Goal: Answer question/provide support: Share knowledge or assist other users

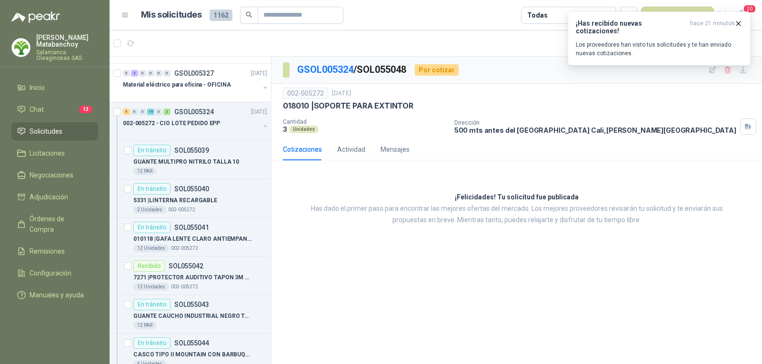
scroll to position [623, 0]
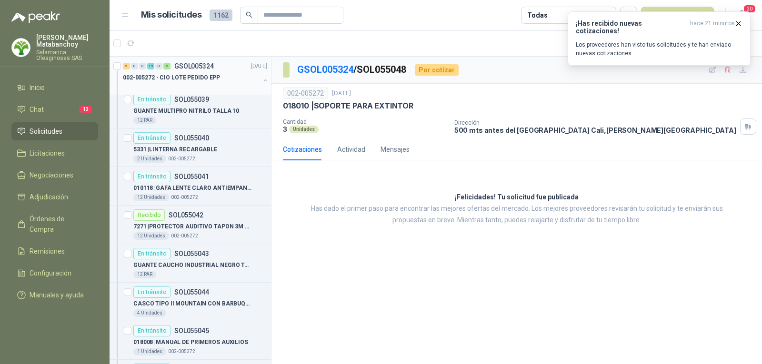
click at [262, 83] on button "button" at bounding box center [266, 81] width 8 height 8
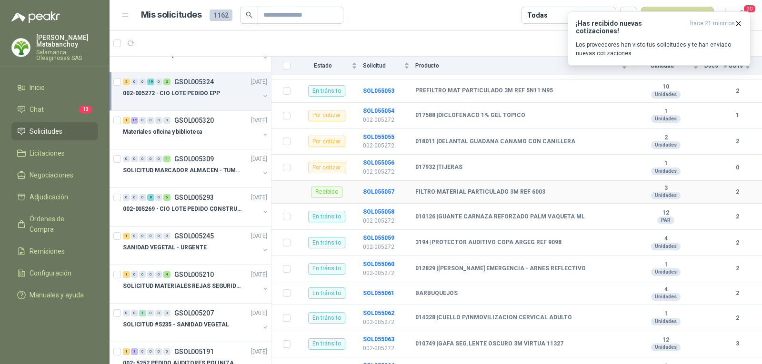
scroll to position [485, 0]
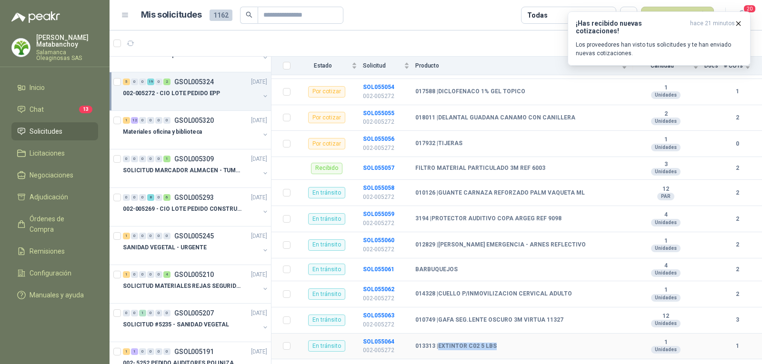
drag, startPoint x: 440, startPoint y: 338, endPoint x: 518, endPoint y: 331, distance: 78.0
click at [518, 334] on td "013313 | EXTINTOR C02 5 LBS" at bounding box center [524, 347] width 218 height 26
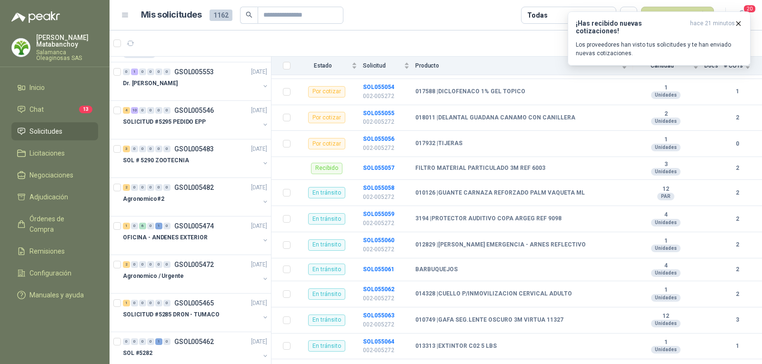
scroll to position [0, 0]
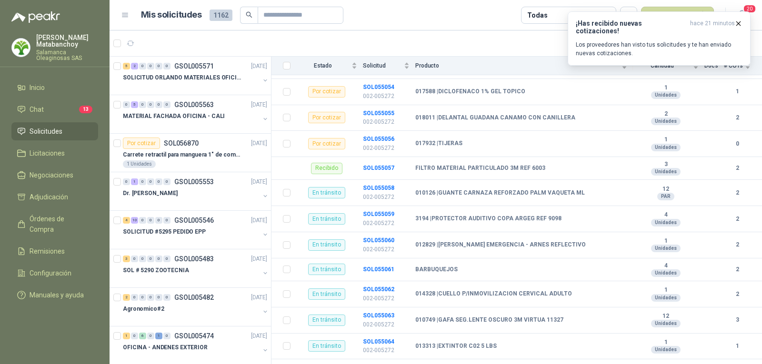
click at [48, 134] on span "Solicitudes" at bounding box center [46, 131] width 33 height 10
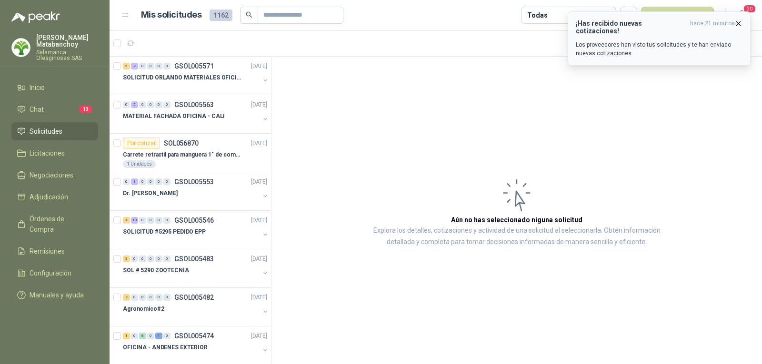
click at [737, 21] on icon "button" at bounding box center [739, 24] width 8 height 8
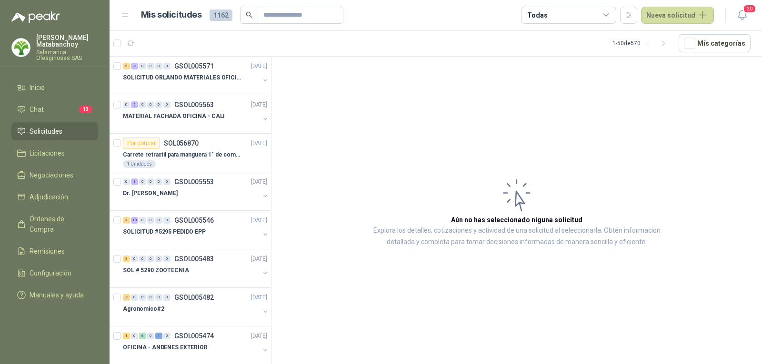
click at [50, 52] on p "Salamanca Oleaginosas SAS" at bounding box center [67, 55] width 62 height 11
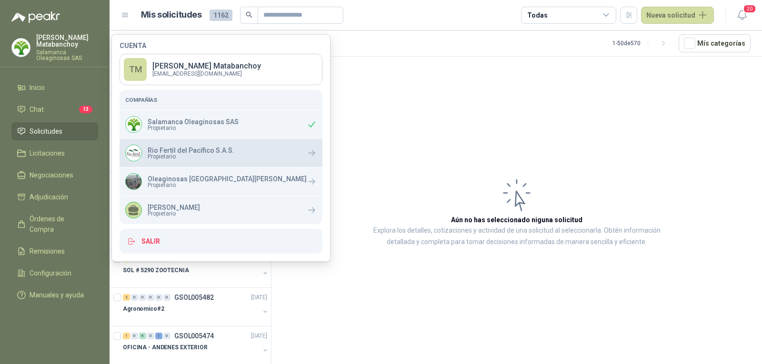
click at [155, 148] on p "Rio Fertil del Pacífico S.A.S." at bounding box center [191, 150] width 87 height 7
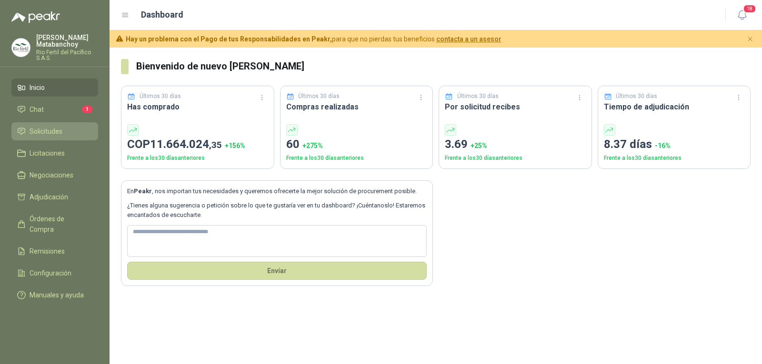
click at [52, 135] on span "Solicitudes" at bounding box center [46, 131] width 33 height 10
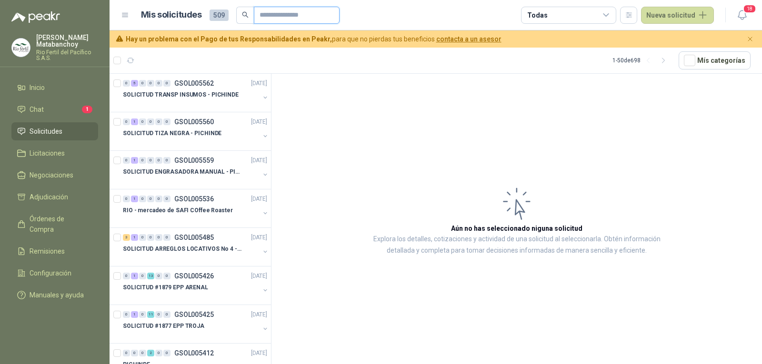
drag, startPoint x: 285, startPoint y: 9, endPoint x: 279, endPoint y: 21, distance: 13.8
click at [283, 14] on input "text" at bounding box center [293, 15] width 67 height 16
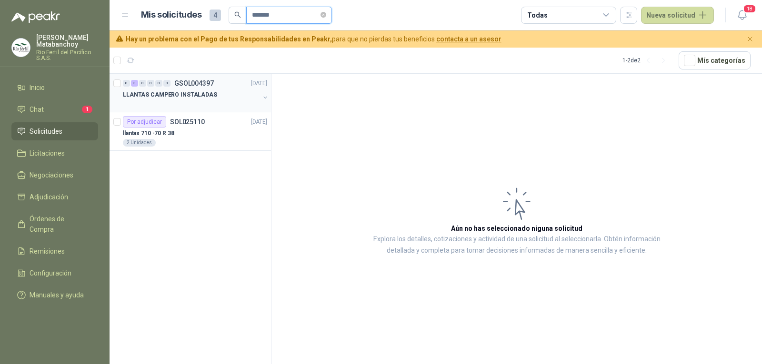
type input "*******"
click at [204, 101] on div at bounding box center [191, 105] width 137 height 8
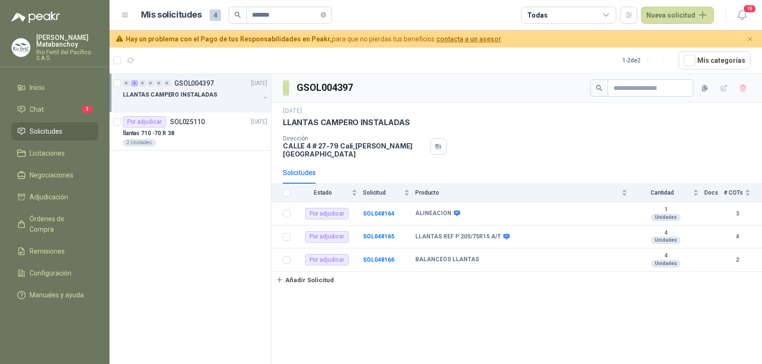
click at [73, 132] on li "Solicitudes" at bounding box center [54, 131] width 75 height 10
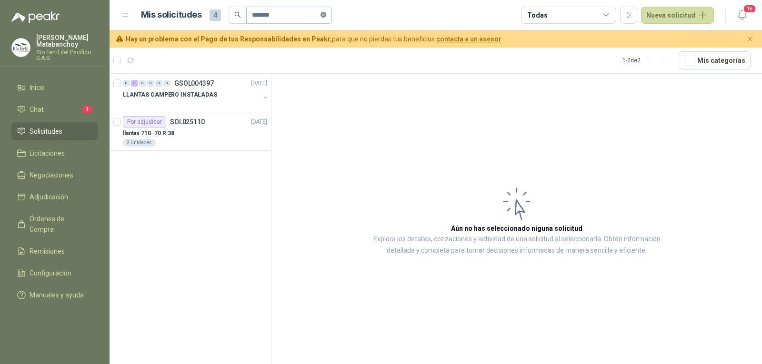
click at [326, 13] on icon "close-circle" at bounding box center [324, 15] width 6 height 6
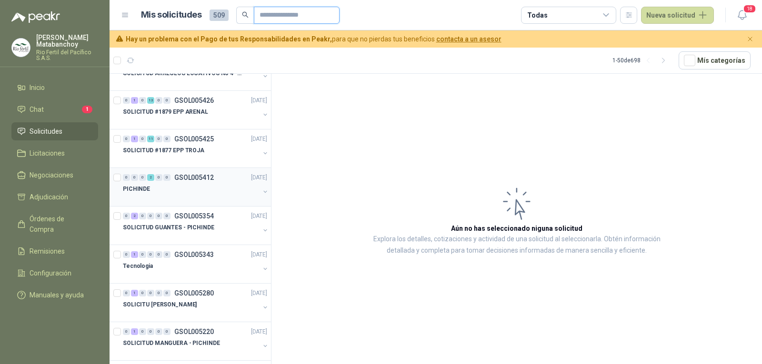
scroll to position [191, 0]
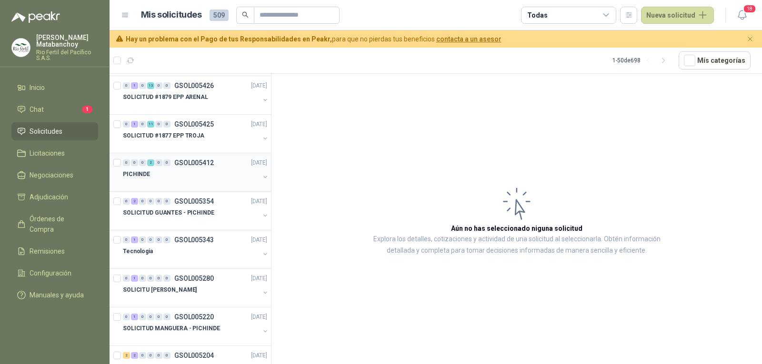
click at [170, 180] on div "PICHINDE" at bounding box center [191, 174] width 137 height 11
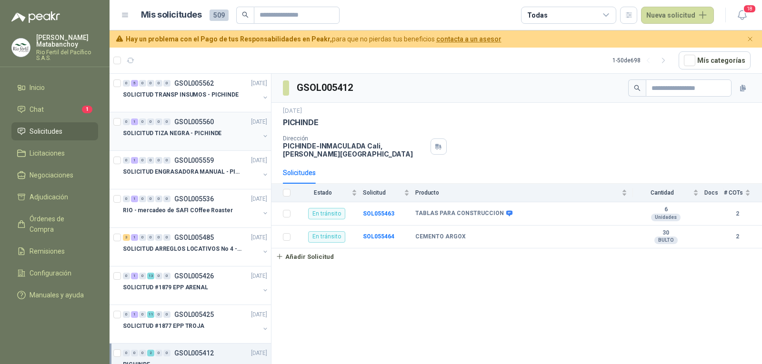
click at [232, 136] on div "SOLICITUD TIZA NEGRA - PICHINDE" at bounding box center [191, 133] width 137 height 11
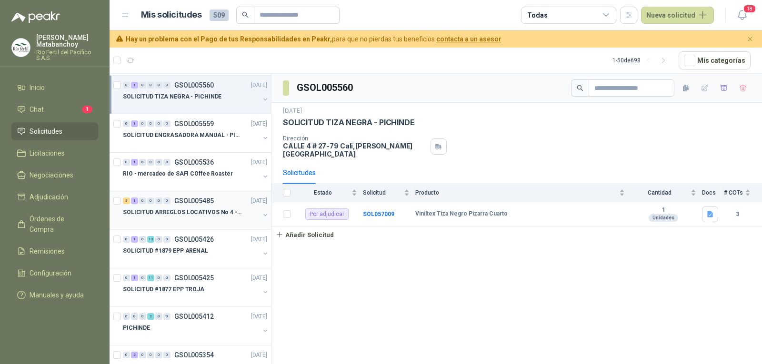
scroll to position [48, 0]
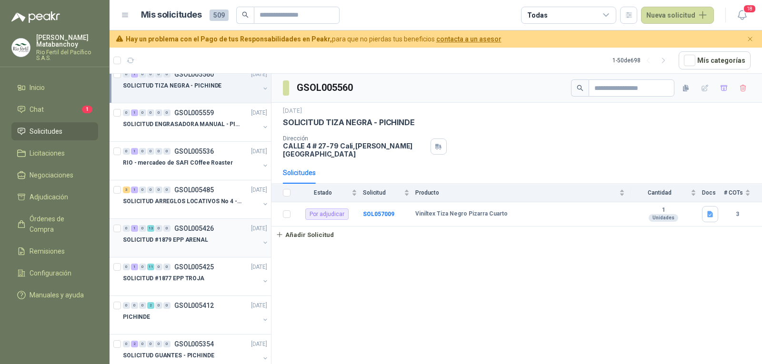
click at [191, 233] on div "0 1 0 13 0 0 GSOL005426 11/09/25" at bounding box center [196, 228] width 146 height 11
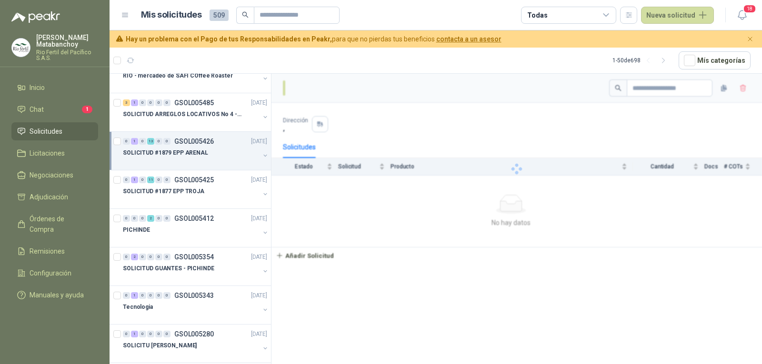
scroll to position [143, 0]
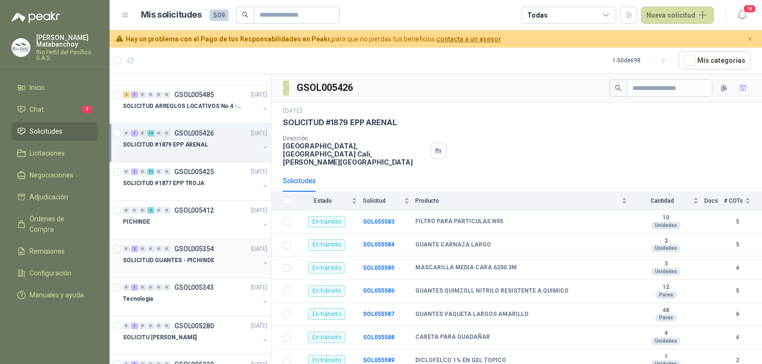
click at [192, 247] on p "GSOL005354" at bounding box center [194, 249] width 40 height 7
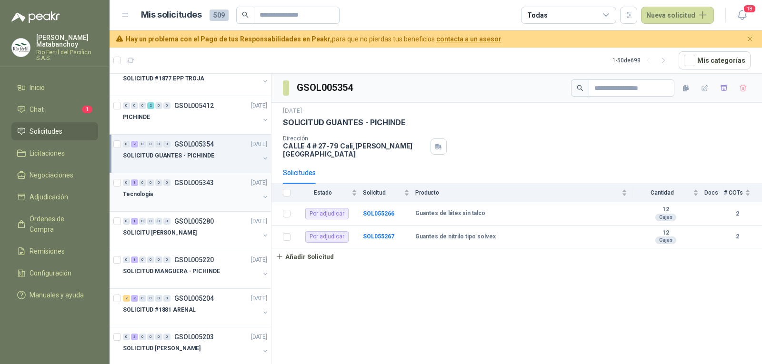
scroll to position [286, 0]
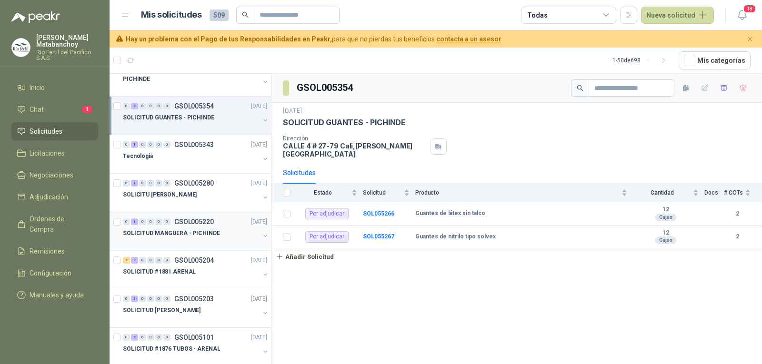
click at [159, 215] on div "0 1 0 0 0 0 GSOL005220 29/08/25 SOLICITUD MANGUERA - PICHINDE" at bounding box center [191, 231] width 162 height 39
click at [189, 192] on div "SOLICITU JIMMY" at bounding box center [191, 194] width 137 height 11
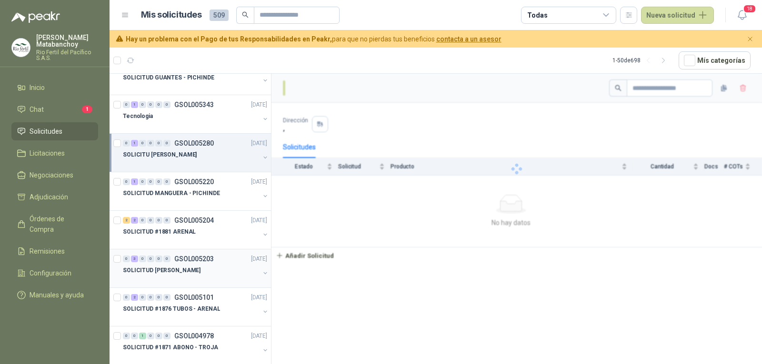
scroll to position [381, 0]
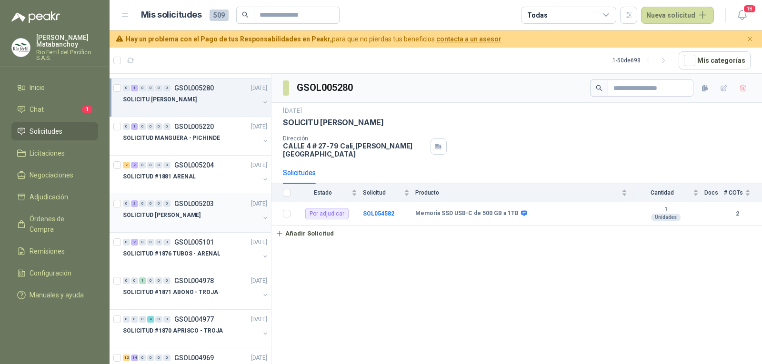
click at [191, 225] on div at bounding box center [191, 225] width 137 height 8
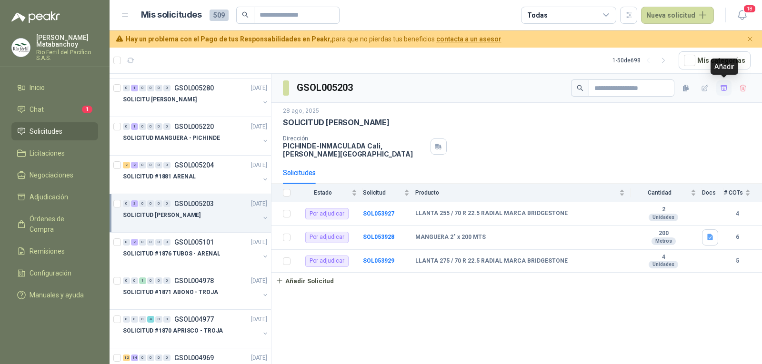
click at [722, 83] on button "button" at bounding box center [724, 88] width 15 height 15
click at [63, 197] on span "Adjudicación" at bounding box center [49, 197] width 39 height 10
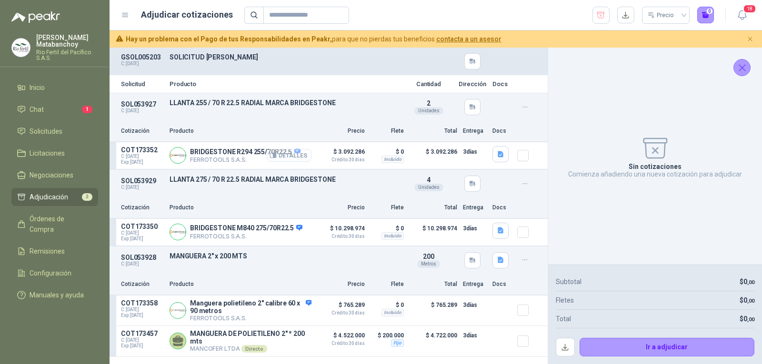
click at [299, 151] on button "Detalles" at bounding box center [289, 155] width 45 height 13
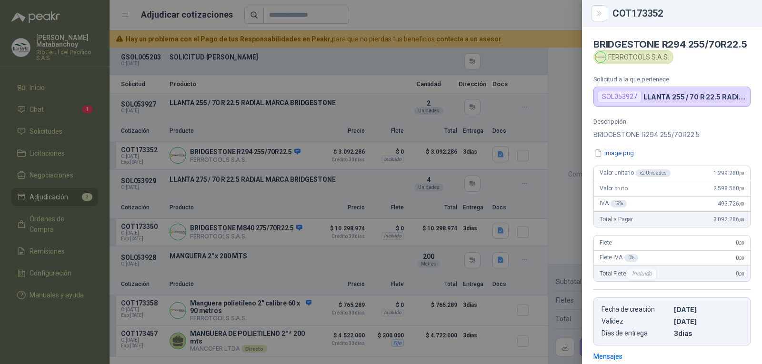
click at [253, 149] on div at bounding box center [381, 182] width 762 height 364
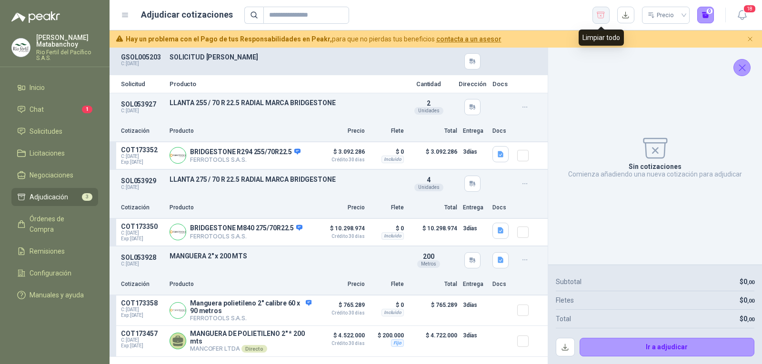
click at [602, 15] on icon "button" at bounding box center [601, 15] width 8 height 6
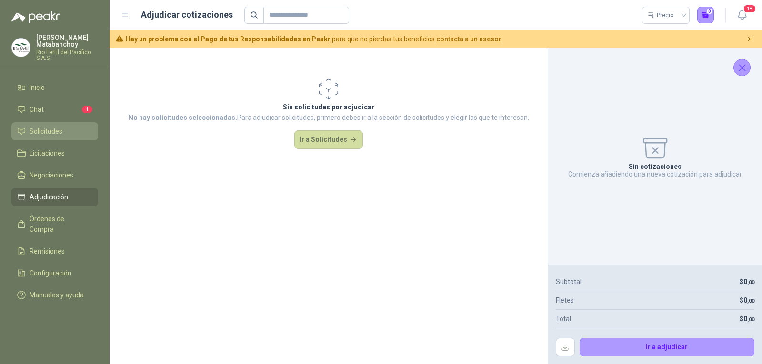
click at [37, 131] on span "Solicitudes" at bounding box center [46, 131] width 33 height 10
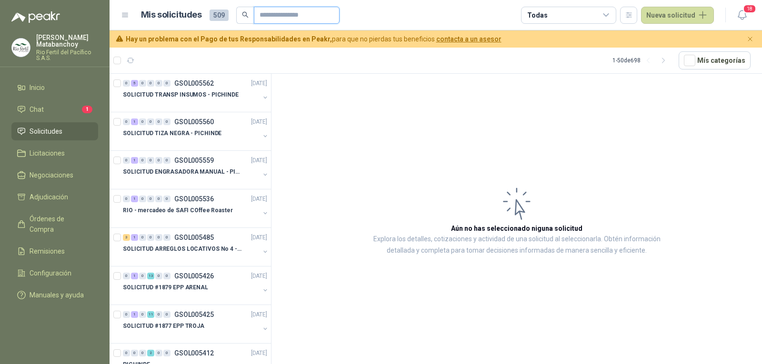
click at [295, 18] on input "text" at bounding box center [293, 15] width 67 height 16
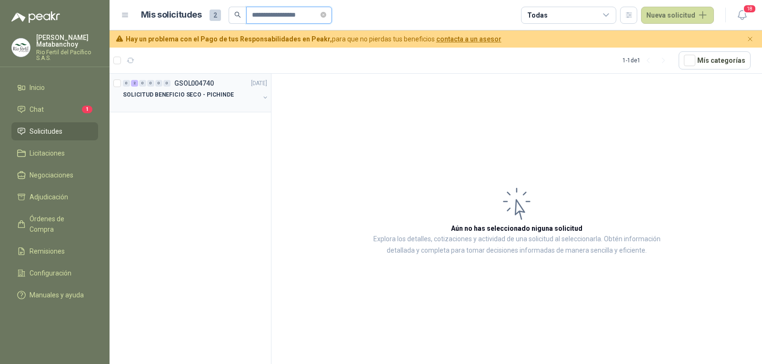
type input "**********"
click at [189, 100] on div "SOLICITUD BENEFICIO SECO - PICHINDE" at bounding box center [191, 94] width 137 height 11
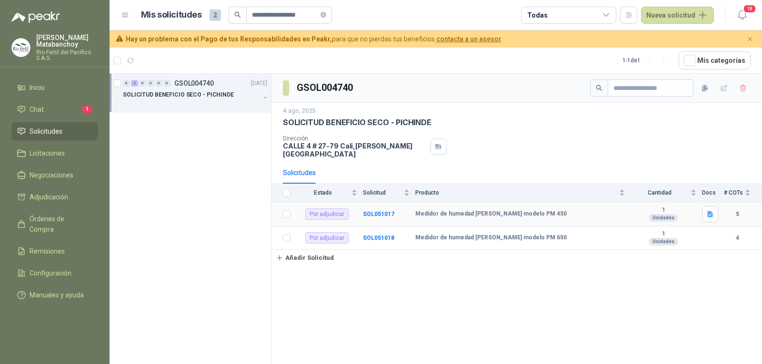
click at [384, 203] on td "SOL051017" at bounding box center [389, 214] width 52 height 24
click at [384, 211] on b "SOL051017" at bounding box center [378, 214] width 31 height 7
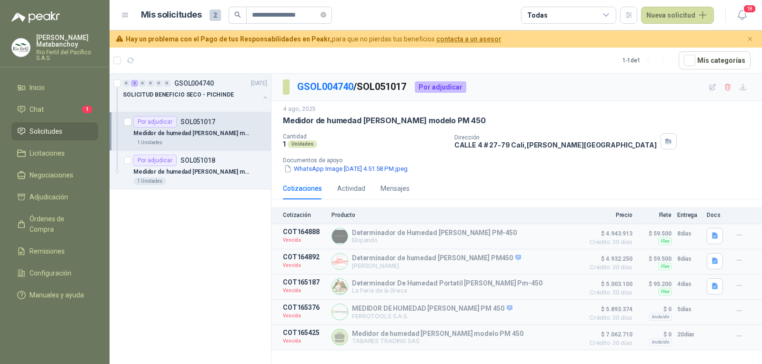
click at [53, 131] on span "Solicitudes" at bounding box center [46, 131] width 33 height 10
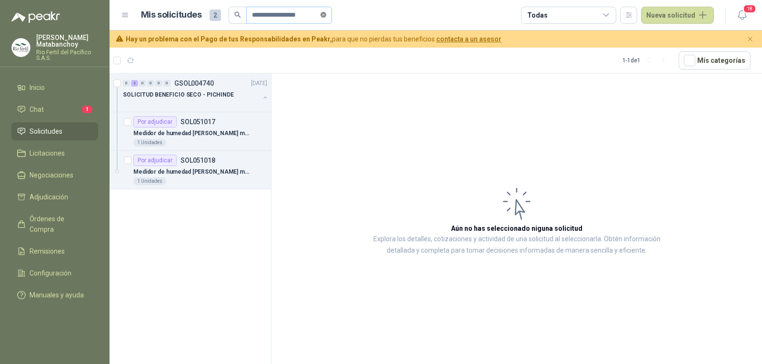
click at [325, 14] on icon "close-circle" at bounding box center [324, 15] width 6 height 6
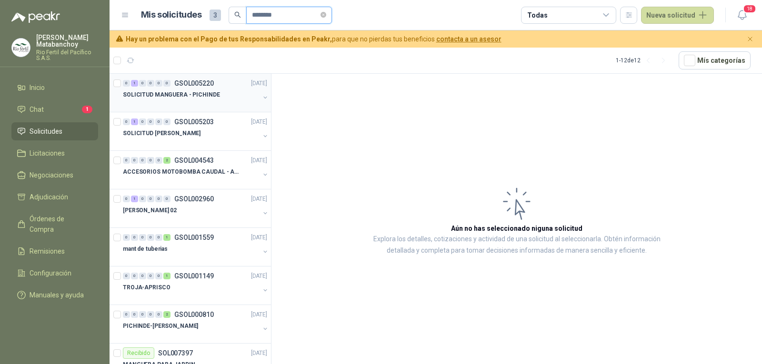
type input "********"
click at [194, 101] on div at bounding box center [191, 105] width 137 height 8
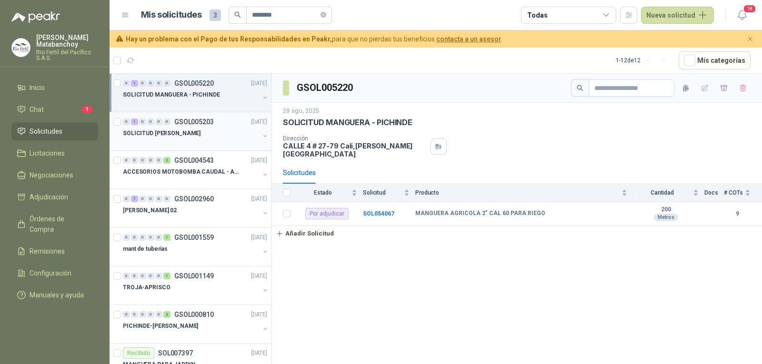
click at [194, 138] on p "SOLICITUD BENITO - PICHINDE" at bounding box center [162, 133] width 78 height 9
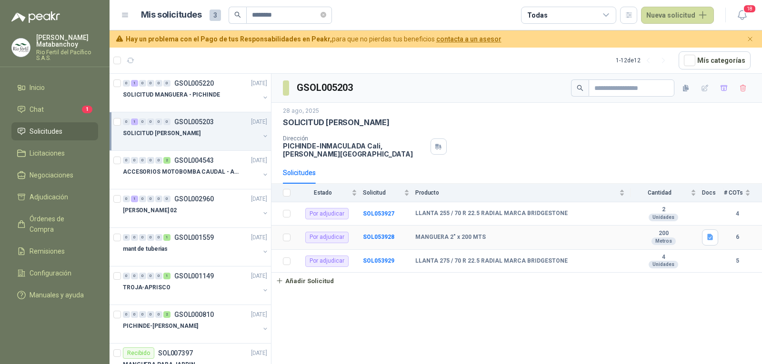
click at [380, 233] on td "SOL053928" at bounding box center [389, 238] width 52 height 24
click at [380, 238] on b "SOL053928" at bounding box center [378, 237] width 31 height 7
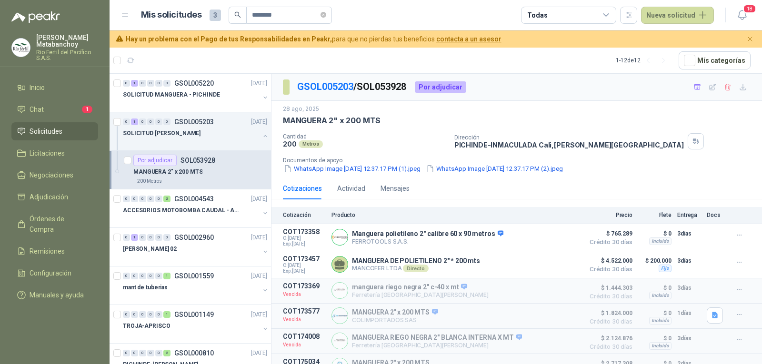
scroll to position [15, 0]
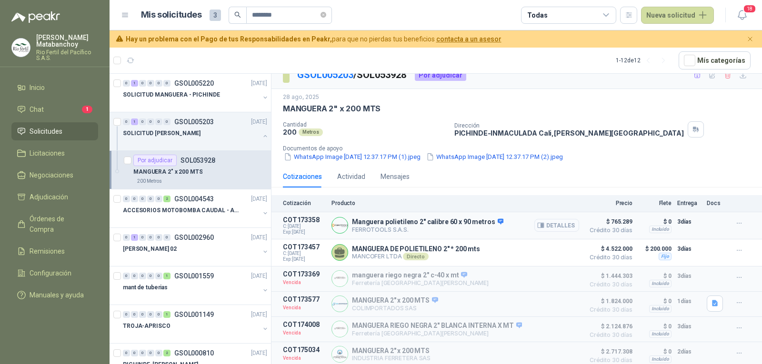
click at [540, 228] on button "Detalles" at bounding box center [557, 225] width 45 height 13
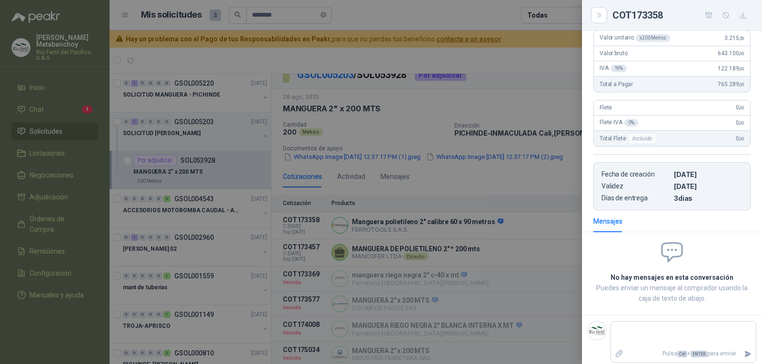
scroll to position [145, 0]
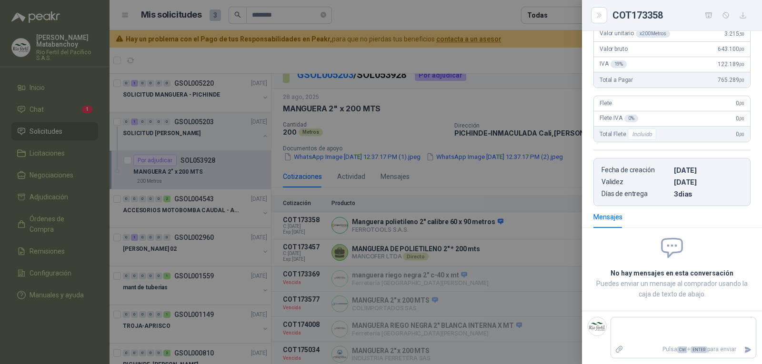
click at [296, 211] on div at bounding box center [381, 182] width 762 height 364
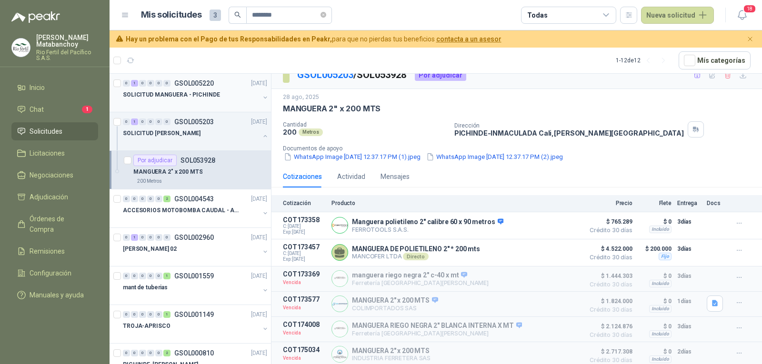
click at [193, 82] on p "GSOL005220" at bounding box center [194, 83] width 40 height 7
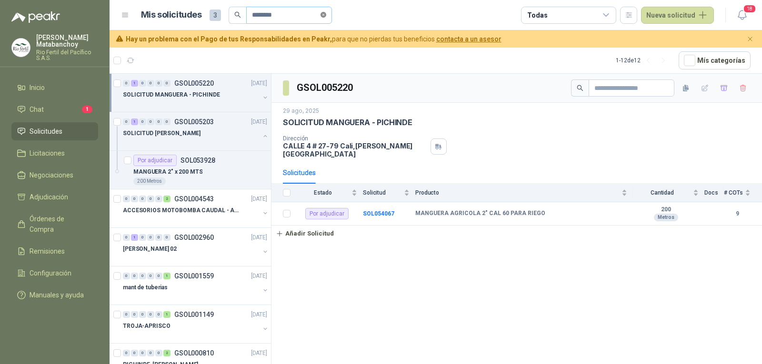
click at [326, 14] on icon "close-circle" at bounding box center [324, 15] width 6 height 6
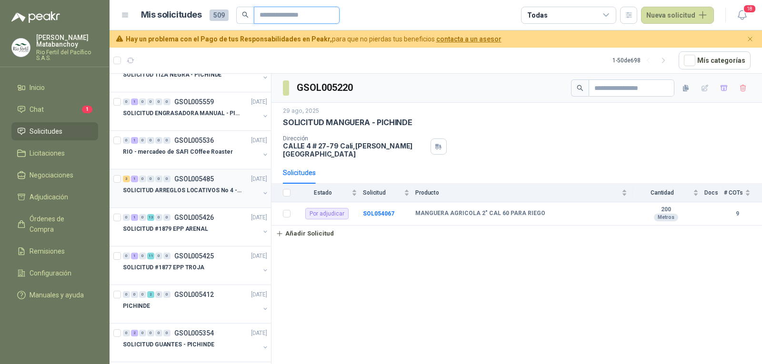
scroll to position [143, 0]
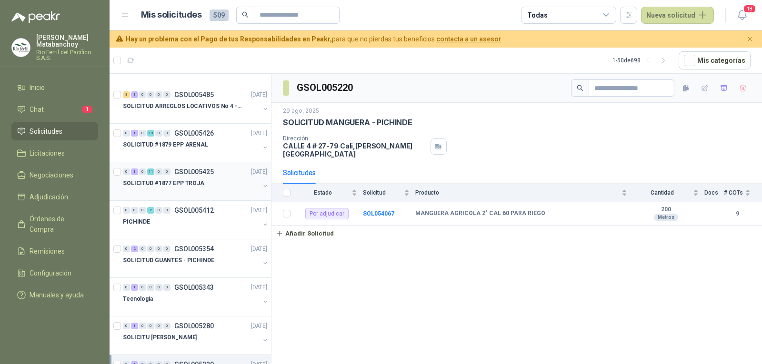
click at [197, 191] on div at bounding box center [191, 193] width 137 height 8
click at [198, 251] on p "GSOL005354" at bounding box center [194, 249] width 40 height 7
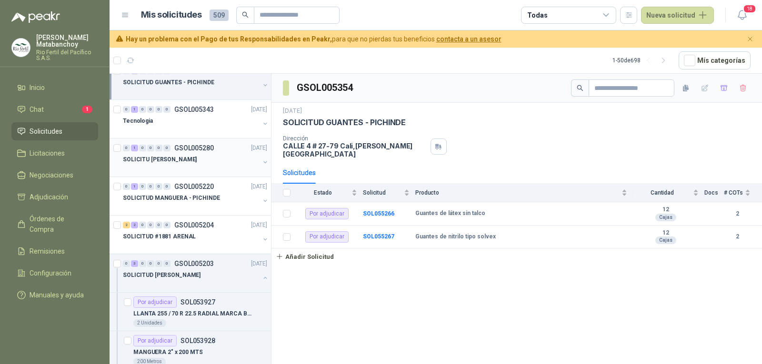
scroll to position [381, 0]
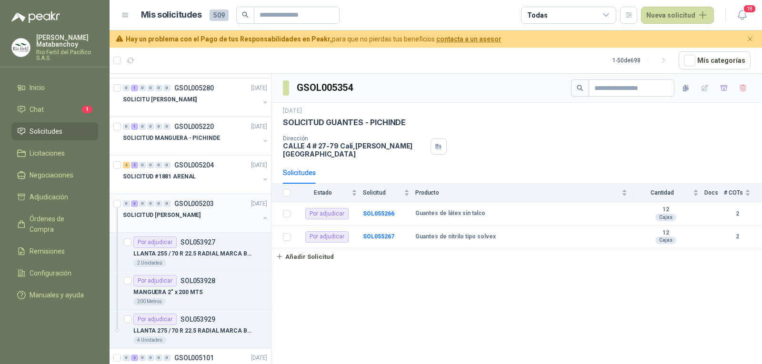
click at [262, 219] on button "button" at bounding box center [266, 218] width 8 height 8
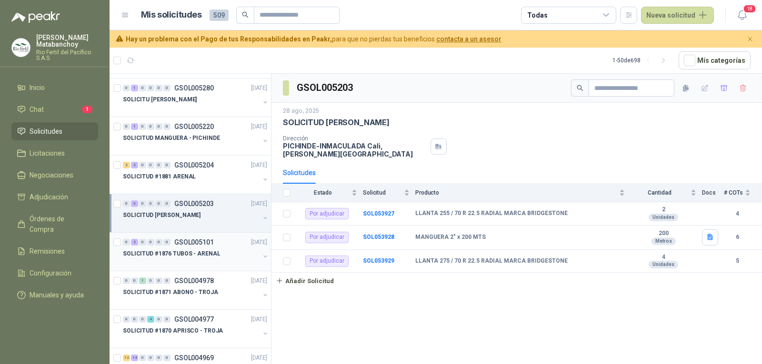
click at [187, 253] on p "SOLICITUD #1876 TUBOS - ARENAL" at bounding box center [171, 254] width 97 height 9
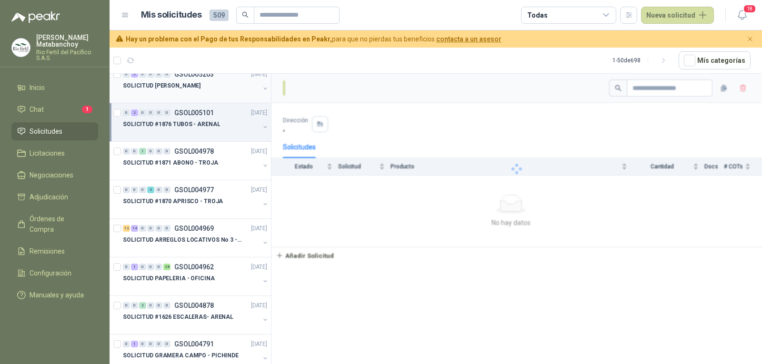
scroll to position [524, 0]
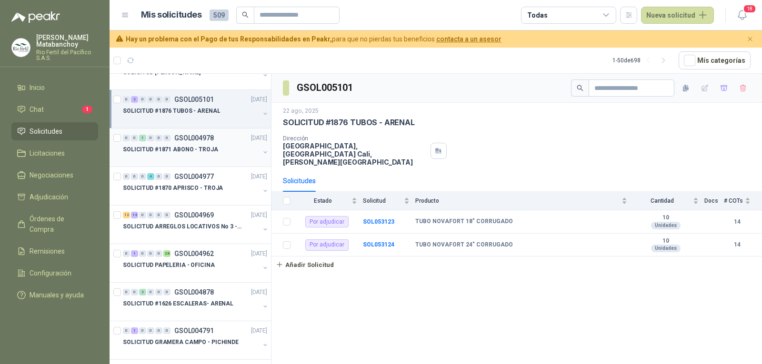
click at [213, 150] on div "SOLICITUD #1871 ABONO - TROJA" at bounding box center [191, 149] width 137 height 11
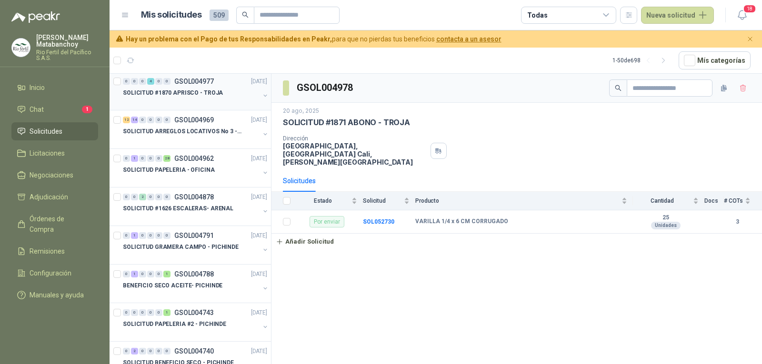
scroll to position [572, 0]
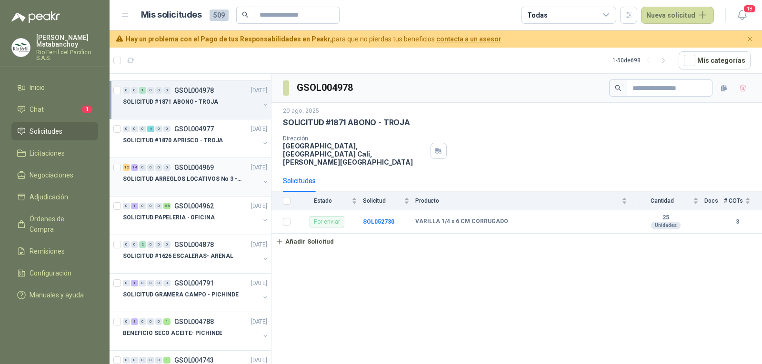
click at [209, 181] on p "SOLICITUD ARREGLOS LOCATIVOS No 3 - PICHINDE" at bounding box center [182, 179] width 119 height 9
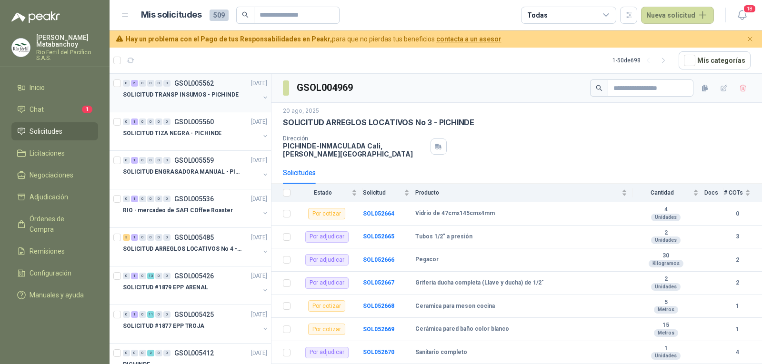
click at [203, 99] on p "SOLICITUD TRANSP INSUMOS - PICHINDE" at bounding box center [181, 95] width 116 height 9
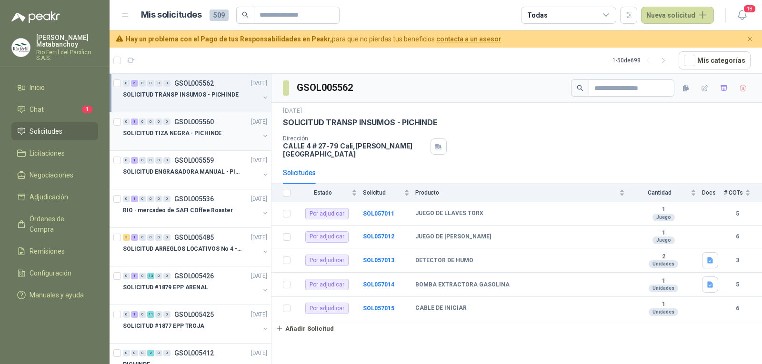
click at [202, 145] on div at bounding box center [191, 143] width 137 height 8
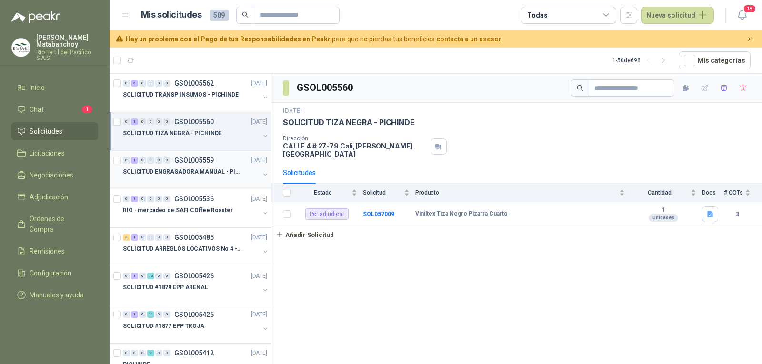
click at [195, 182] on div at bounding box center [191, 182] width 137 height 8
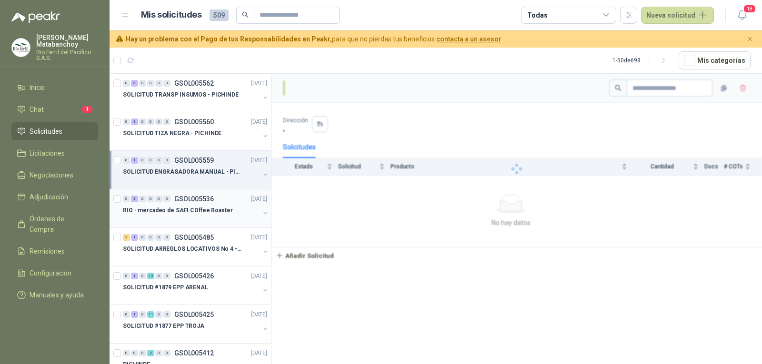
click at [208, 212] on p "RIO - mercadeo de SAFI COffee Roaster" at bounding box center [178, 210] width 110 height 9
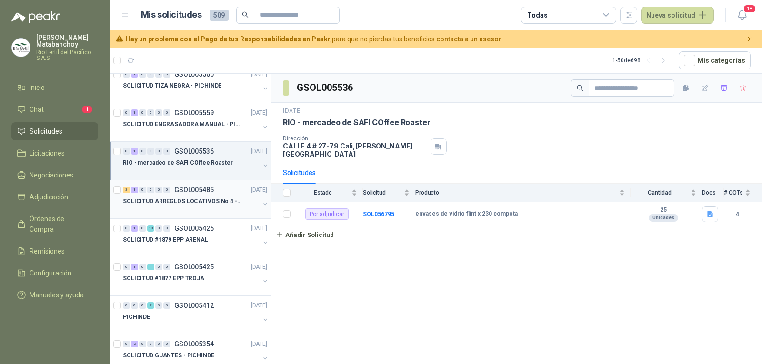
click at [205, 210] on div at bounding box center [191, 211] width 137 height 8
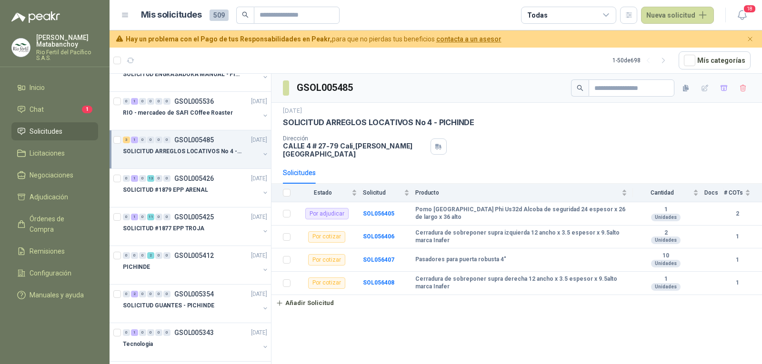
scroll to position [101, 0]
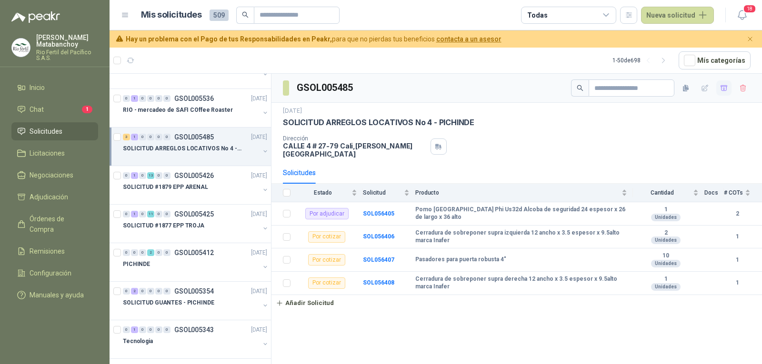
click at [721, 87] on icon "button" at bounding box center [724, 87] width 7 height 5
click at [721, 87] on icon "button" at bounding box center [724, 88] width 8 height 8
click at [220, 178] on div "0 1 0 13 0 0 GSOL005426 11/09/25" at bounding box center [196, 175] width 146 height 11
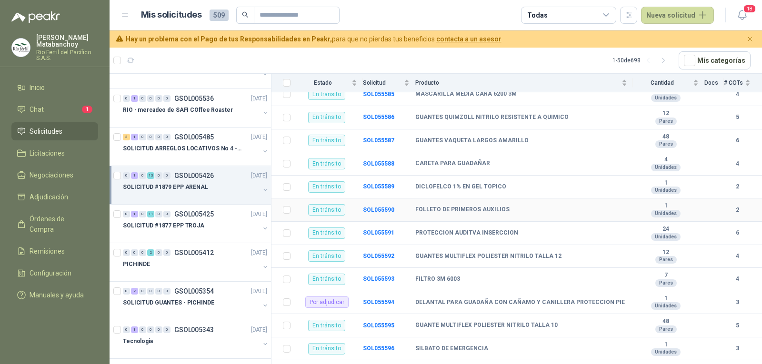
scroll to position [175, 0]
click at [178, 229] on p "SOLICITUD #1877 EPP TROJA" at bounding box center [163, 226] width 81 height 9
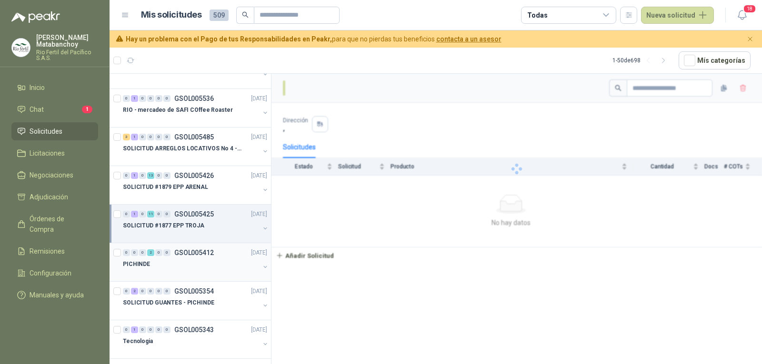
click at [181, 262] on div "PICHINDE" at bounding box center [191, 264] width 137 height 11
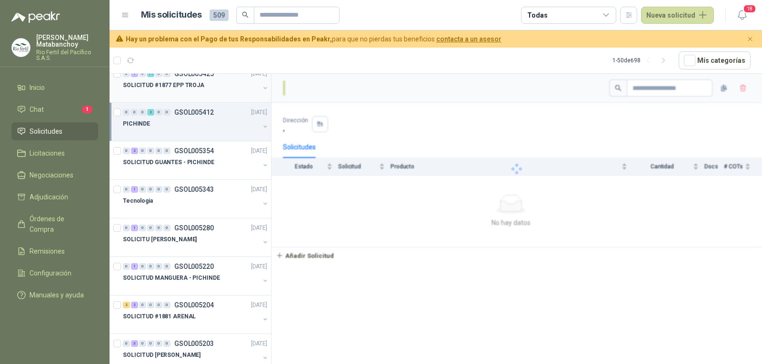
scroll to position [243, 0]
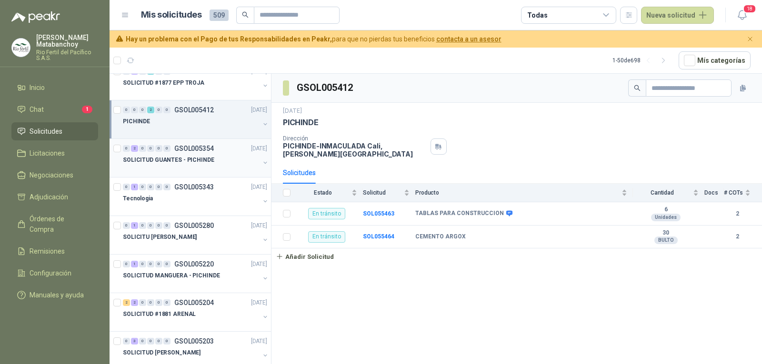
click at [192, 145] on p "GSOL005354" at bounding box center [194, 148] width 40 height 7
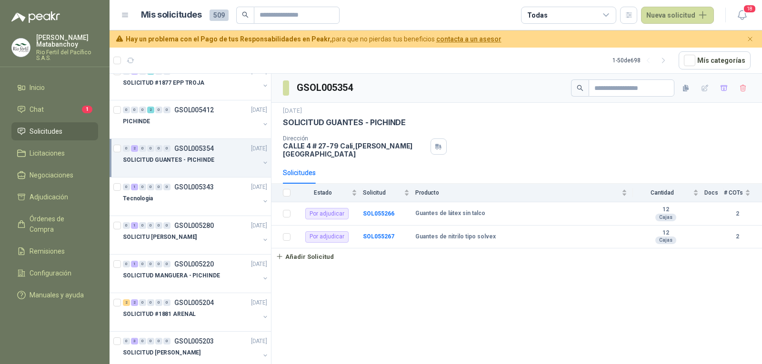
scroll to position [291, 0]
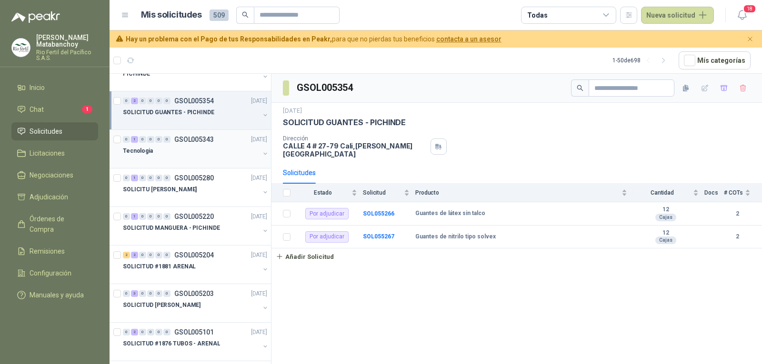
click at [200, 156] on div "Tecnologia" at bounding box center [191, 150] width 137 height 11
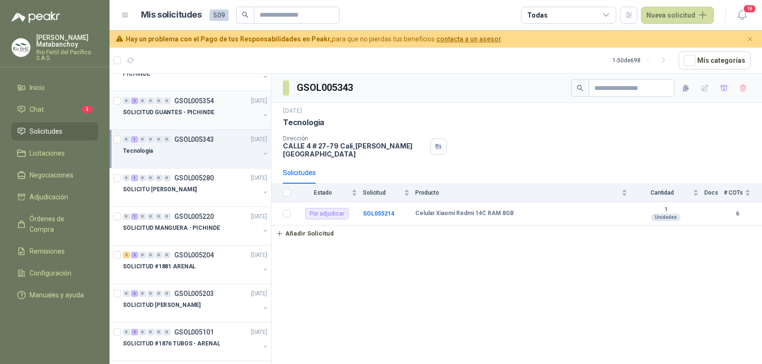
click at [192, 111] on p "SOLICITUD GUANTES - PICHINDE" at bounding box center [168, 112] width 91 height 9
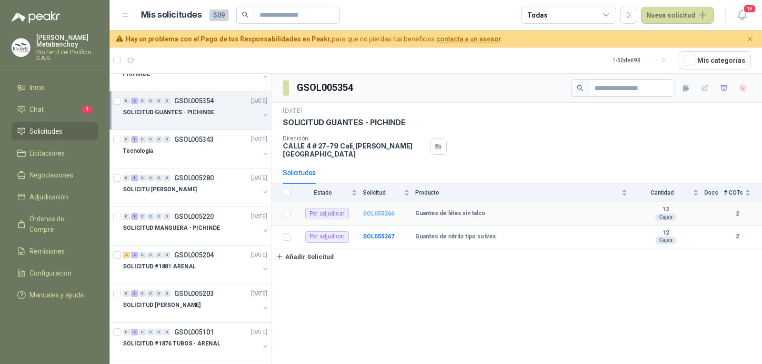
click at [382, 211] on b "SOL055266" at bounding box center [378, 214] width 31 height 7
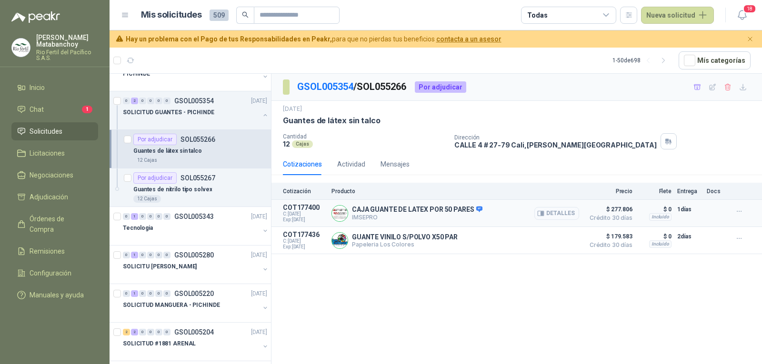
click at [547, 209] on button "Detalles" at bounding box center [557, 213] width 45 height 13
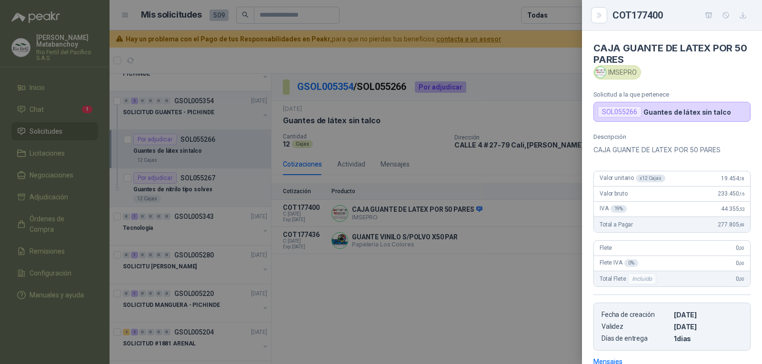
scroll to position [118, 0]
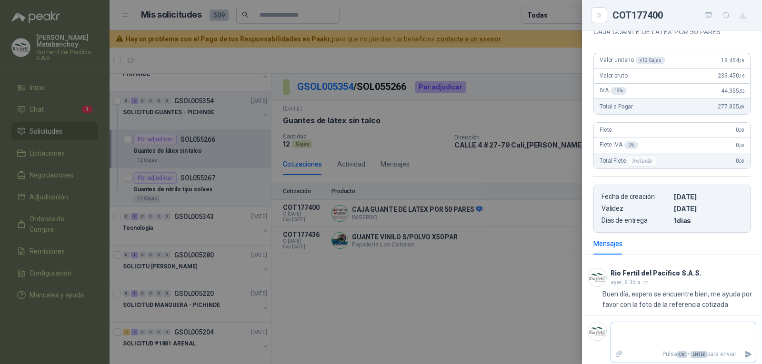
type textarea "*"
type textarea "**"
type textarea "***"
type textarea "****"
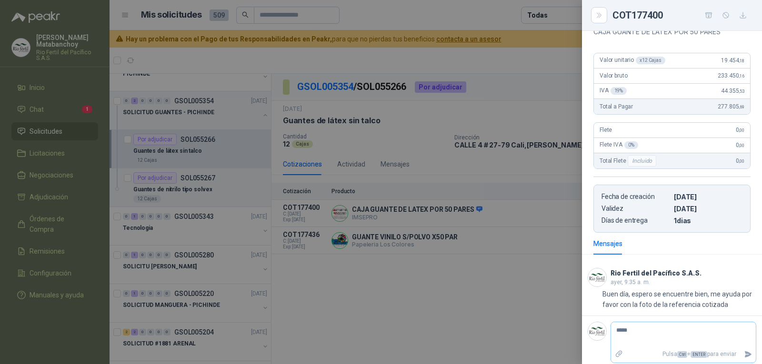
type textarea "******"
type textarea "*******"
type textarea "********"
type textarea "*********"
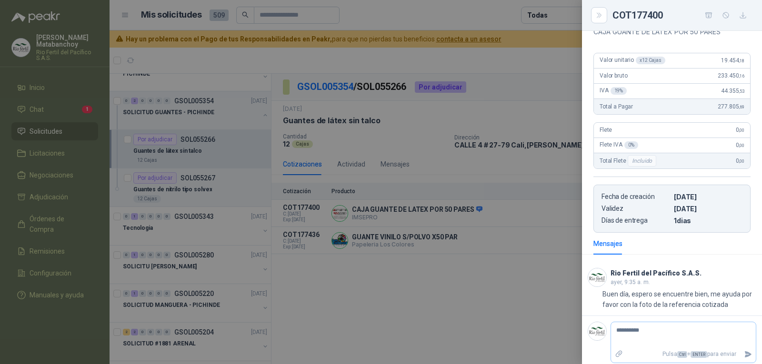
type textarea "**********"
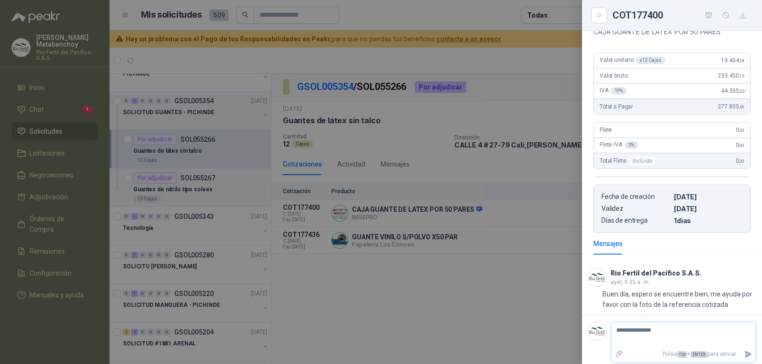
type textarea "**********"
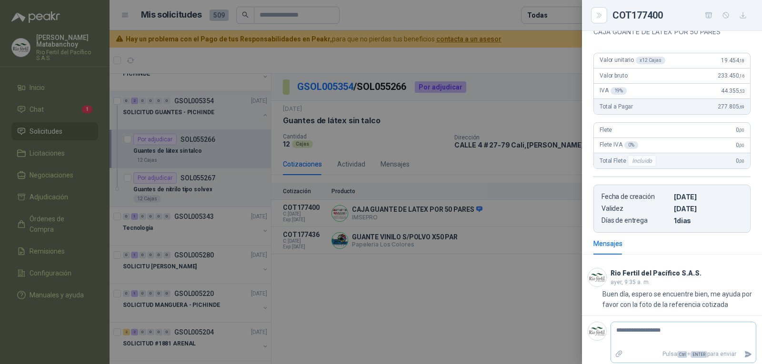
type textarea "**********"
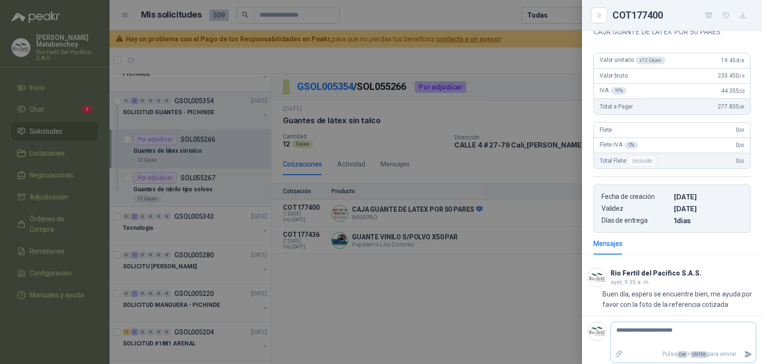
type textarea "**********"
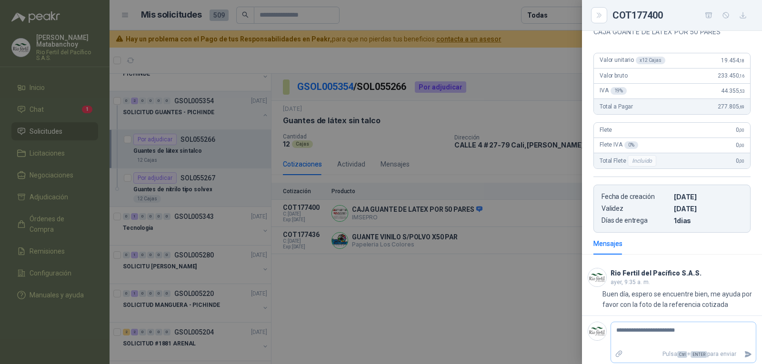
type textarea "**********"
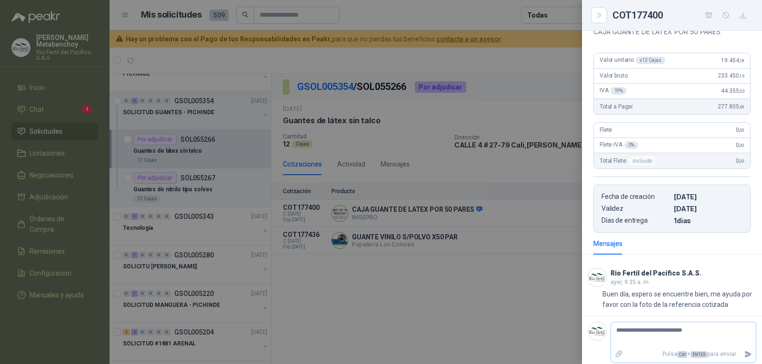
type textarea "**********"
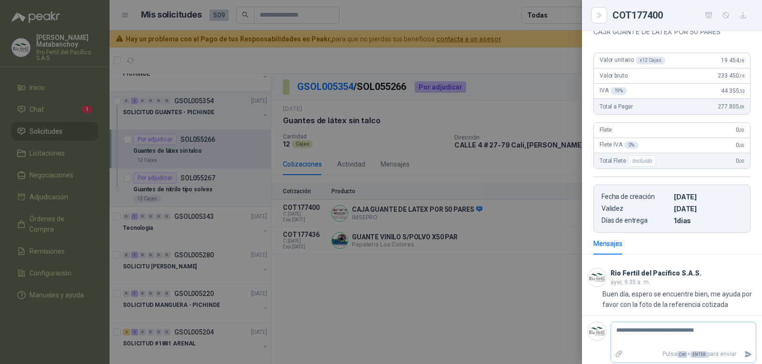
type textarea "**********"
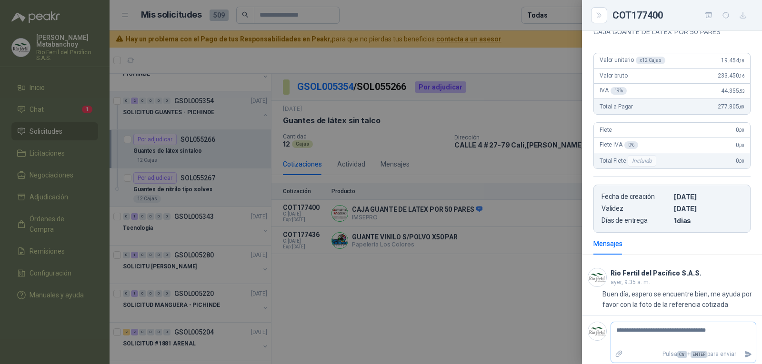
type textarea "**********"
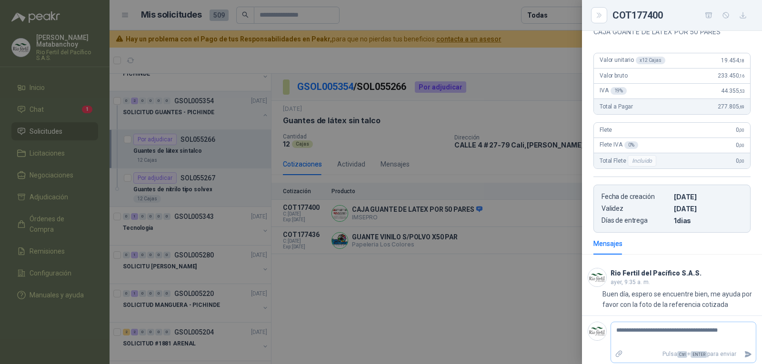
type textarea "**********"
click at [744, 355] on icon "Enviar" at bounding box center [748, 355] width 8 height 8
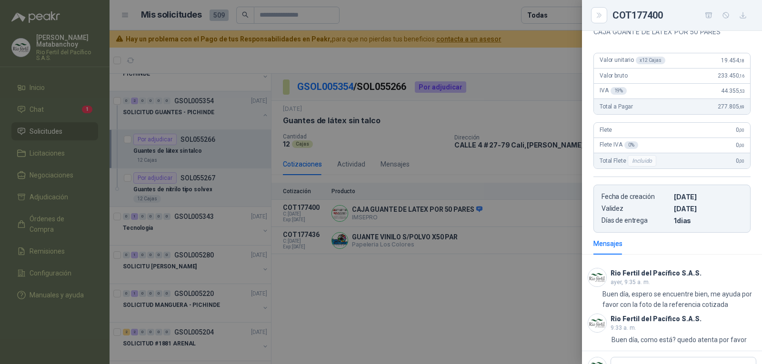
click at [452, 210] on div at bounding box center [381, 182] width 762 height 364
